Goal: Task Accomplishment & Management: Complete application form

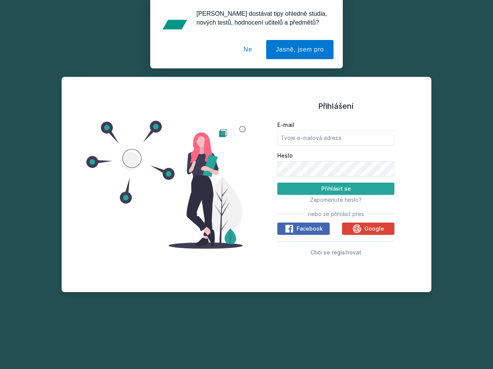
click at [336, 200] on span "Zapomenuté heslo?" at bounding box center [336, 200] width 52 height 7
click at [303, 229] on span "Facebook" at bounding box center [309, 229] width 26 height 8
click at [289, 229] on icon at bounding box center [288, 228] width 9 height 9
click at [368, 229] on span "Google" at bounding box center [374, 229] width 20 height 8
click at [358, 229] on icon at bounding box center [357, 228] width 8 height 8
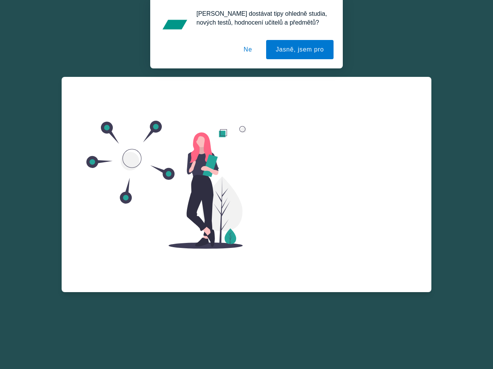
click at [336, 259] on span "Chci se registrovat" at bounding box center [335, 262] width 51 height 7
click at [301, 50] on button "Jasně, jsem pro" at bounding box center [299, 49] width 67 height 19
